Goal: Task Accomplishment & Management: Manage account settings

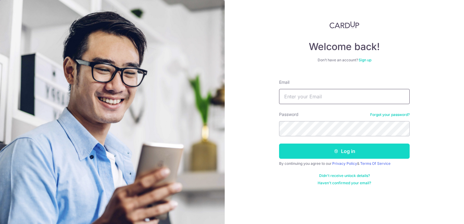
type input "[DOMAIN_NAME][EMAIL_ADDRESS][DOMAIN_NAME]"
click at [330, 154] on button "Log in" at bounding box center [344, 151] width 131 height 15
